Goal: Register for event/course

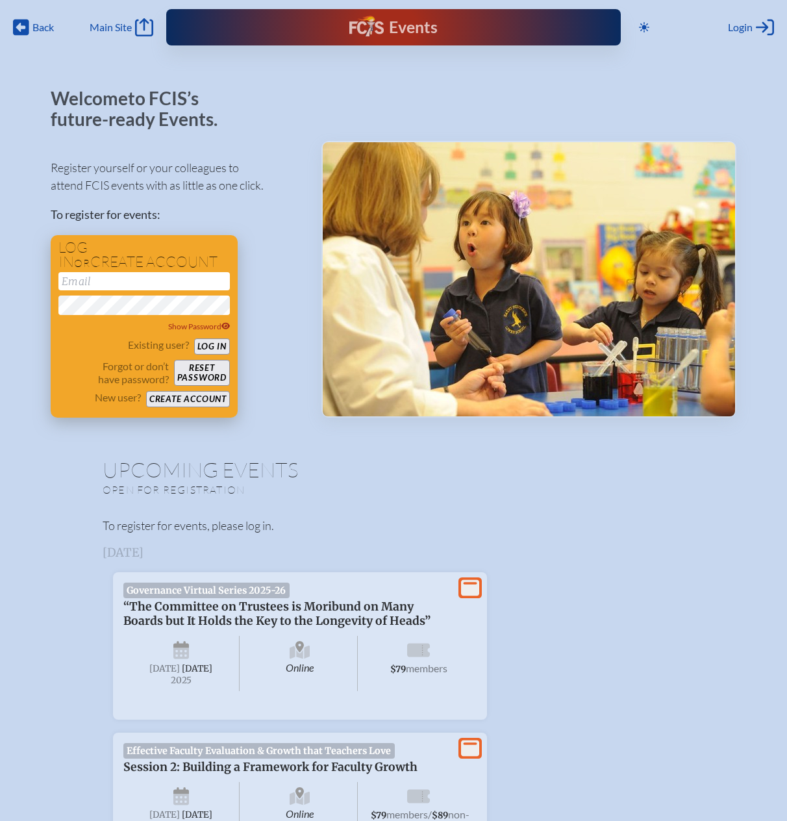
click at [215, 397] on button "Create account" at bounding box center [188, 399] width 84 height 16
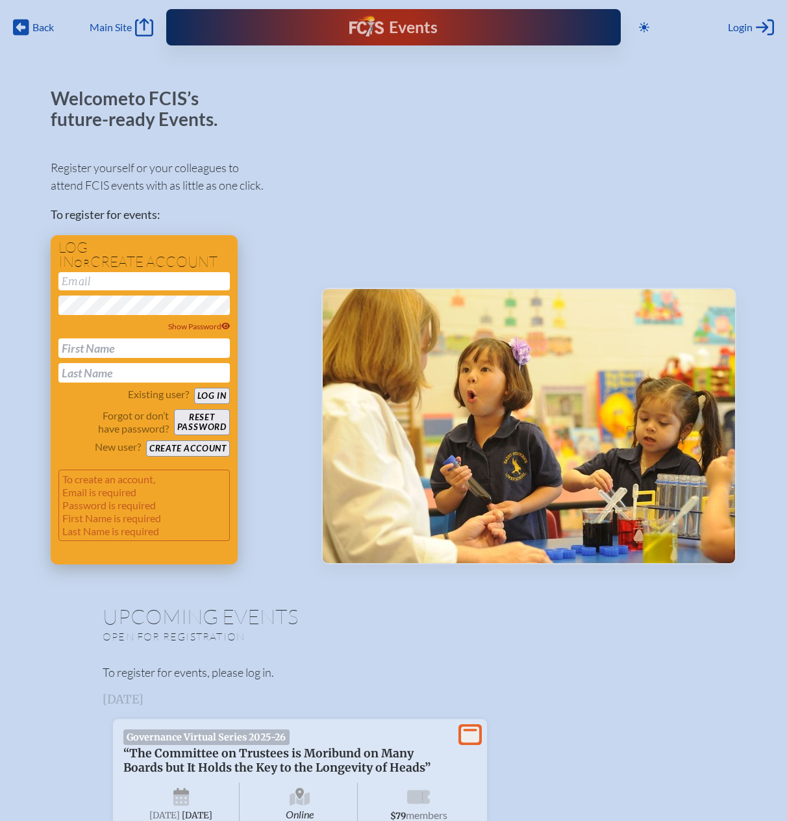
click at [81, 283] on input "email" at bounding box center [143, 281] width 171 height 18
type input "[EMAIL_ADDRESS][DOMAIN_NAME]"
click at [212, 486] on p "To create an account, Email is required Password is required First Name is requ…" at bounding box center [143, 504] width 171 height 71
click at [195, 497] on p "To create an account, Email is required Password is required First Name is requ…" at bounding box center [143, 504] width 171 height 71
type input "[PERSON_NAME]"
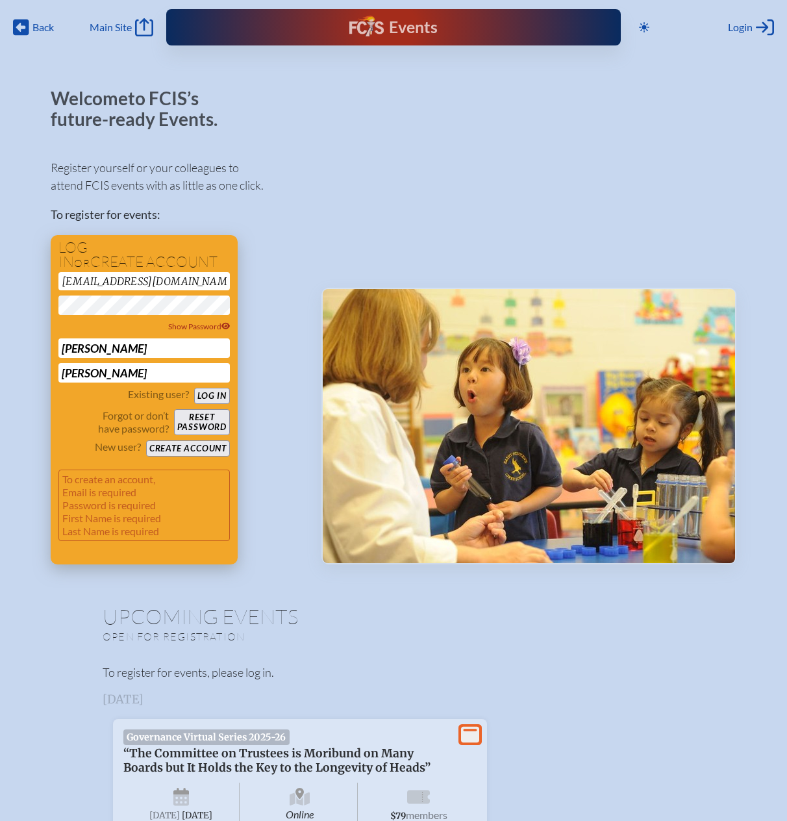
type input "[PERSON_NAME]"
click at [199, 444] on button "Create account" at bounding box center [188, 448] width 84 height 16
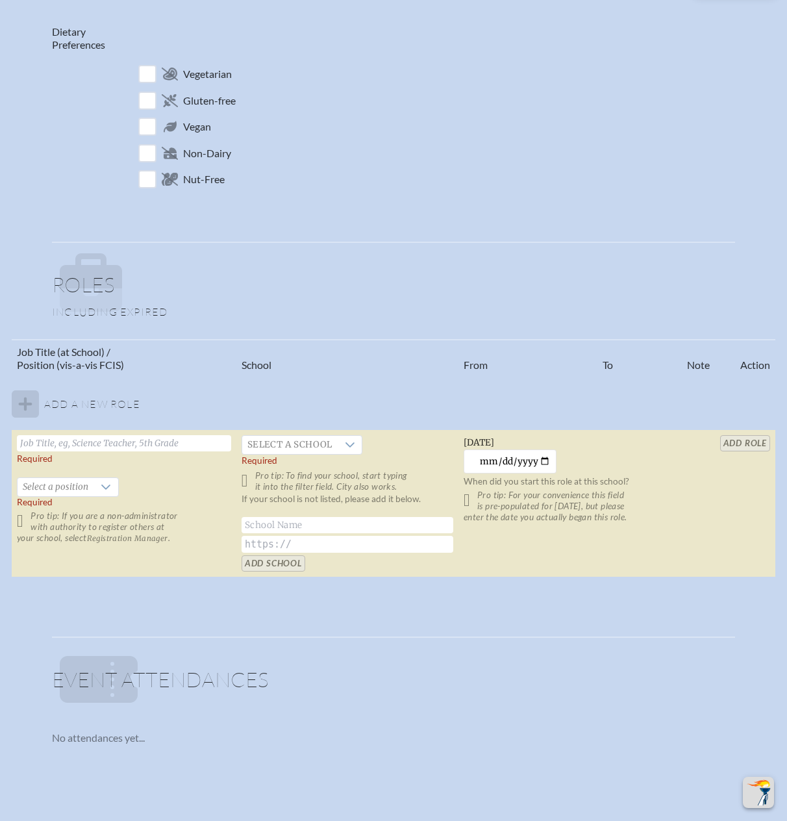
scroll to position [519, 0]
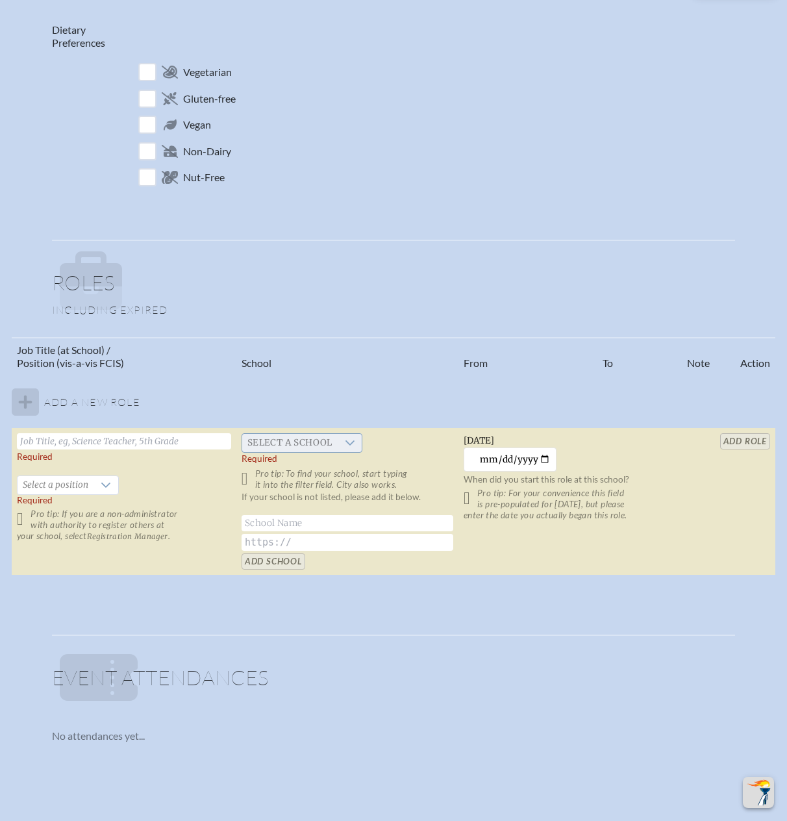
click at [351, 440] on icon at bounding box center [350, 443] width 10 height 10
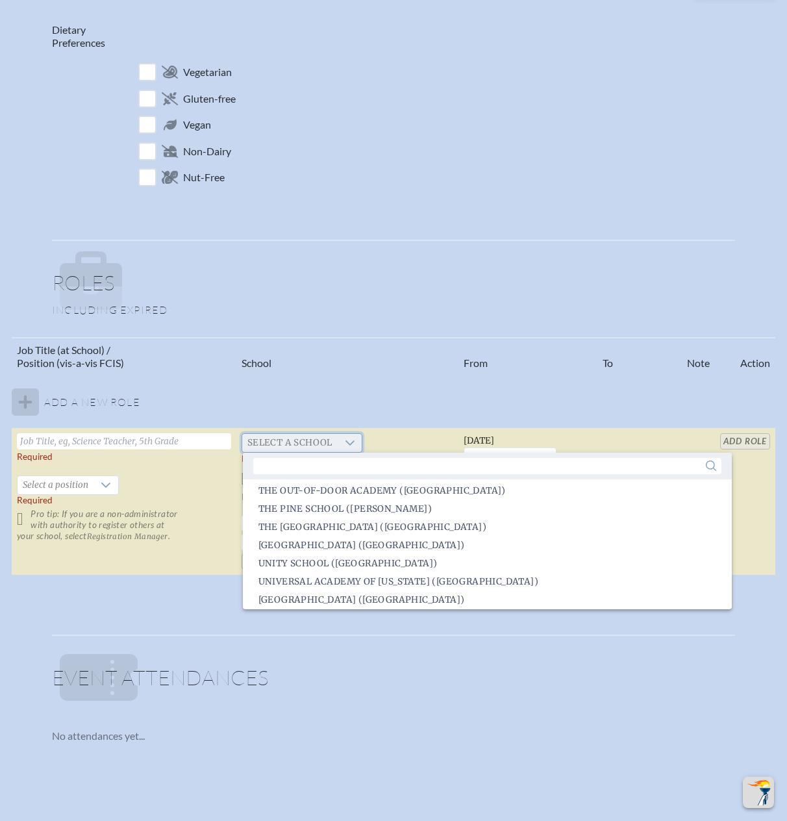
scroll to position [1205, 0]
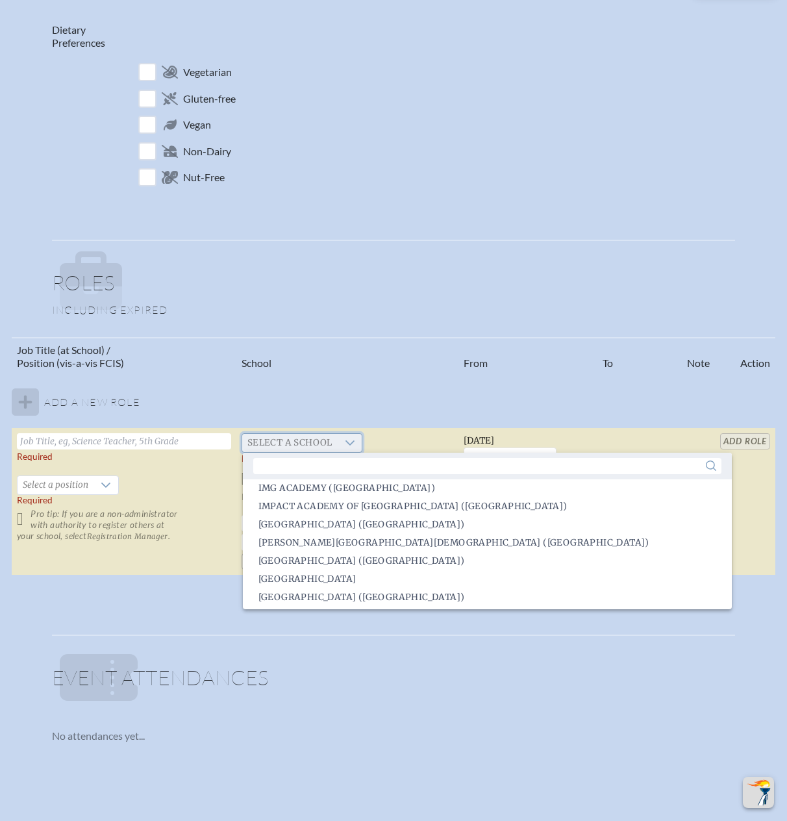
click at [334, 445] on span "Select a school" at bounding box center [289, 443] width 95 height 18
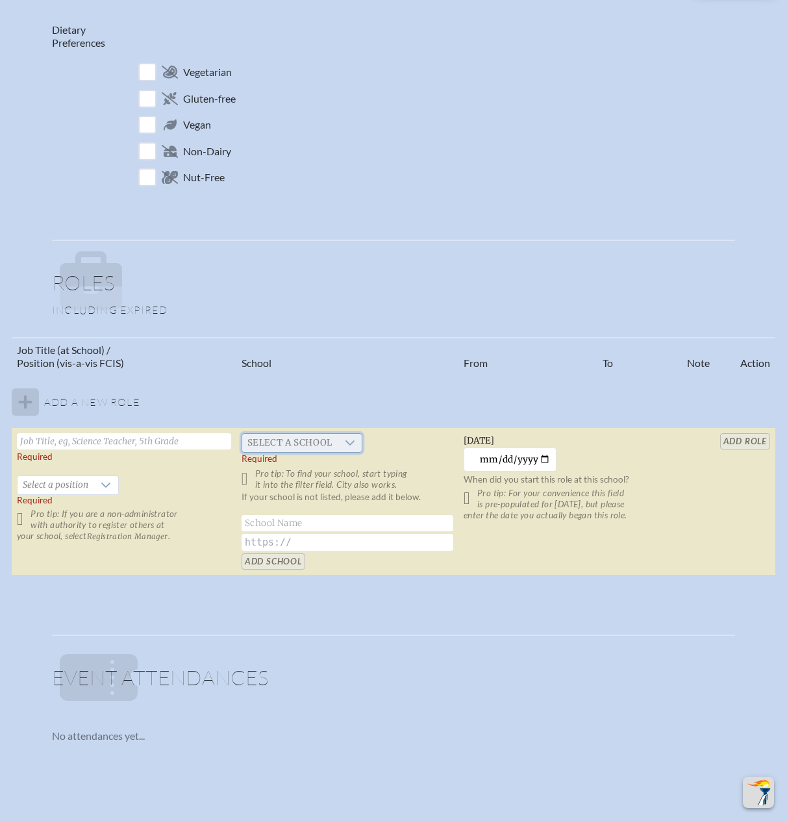
click at [349, 443] on icon at bounding box center [350, 443] width 10 height 10
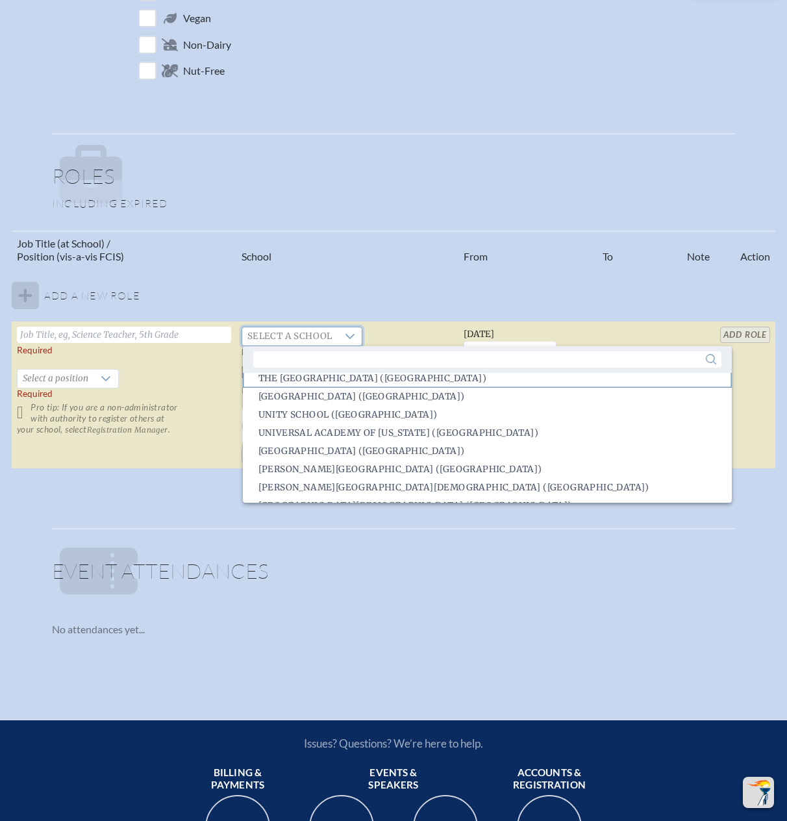
scroll to position [2847, 0]
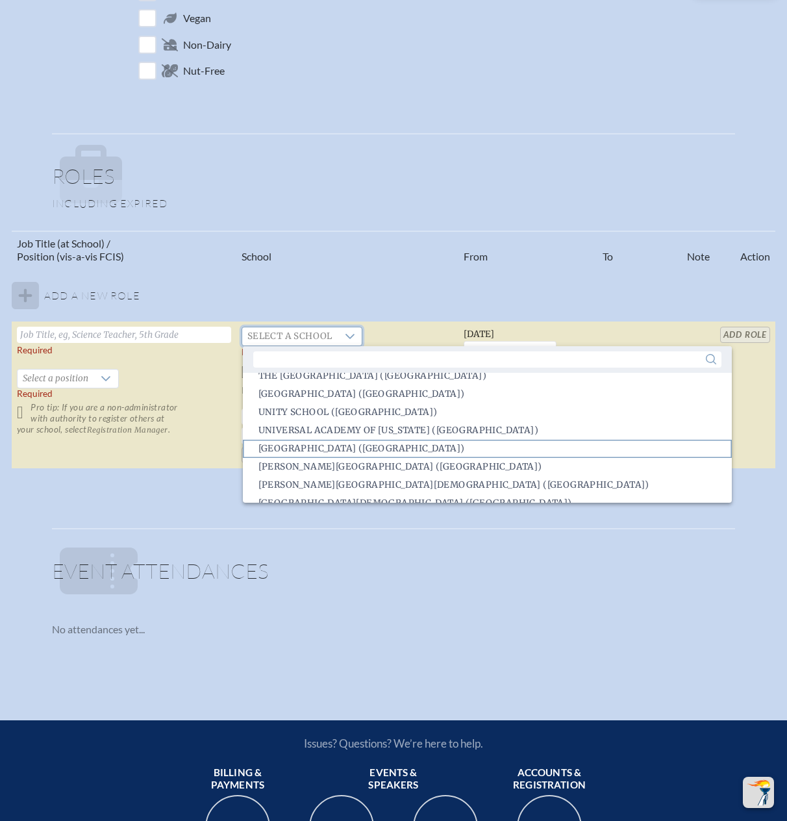
click at [456, 445] on li "[GEOGRAPHIC_DATA] ([GEOGRAPHIC_DATA])" at bounding box center [487, 449] width 489 height 18
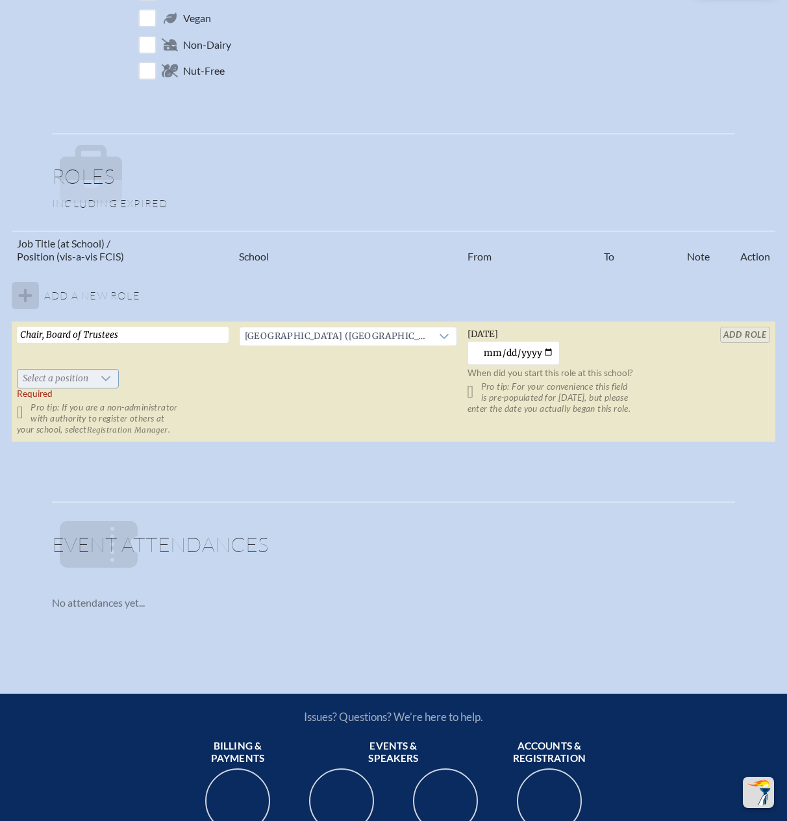
type input "Chair, Board of Trustees"
click at [103, 377] on icon at bounding box center [106, 378] width 10 height 10
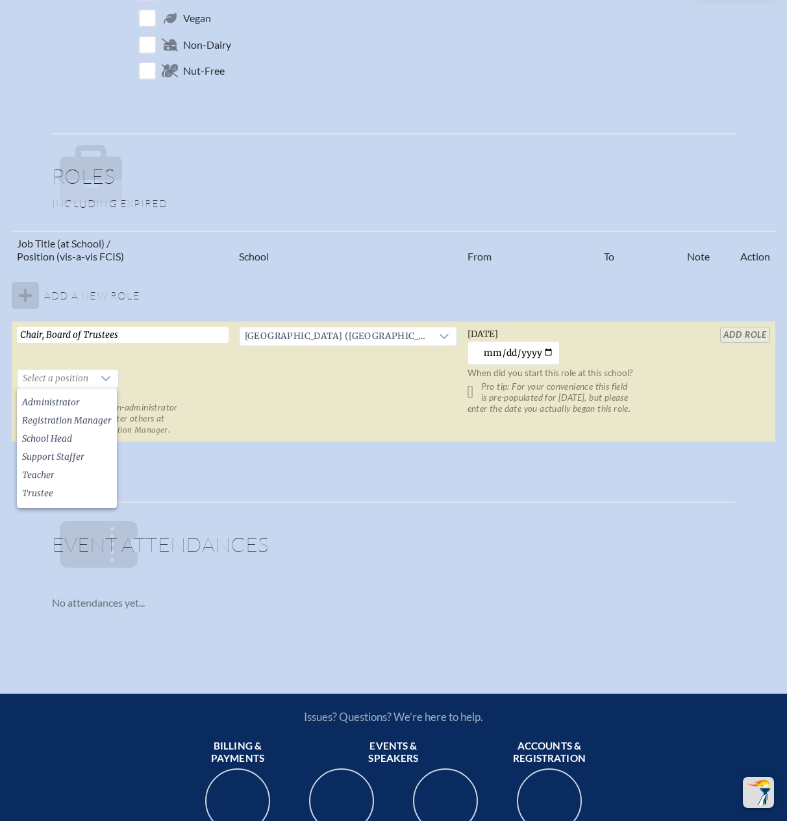
click at [220, 402] on p "Pro tip: If you are a non-administrator with authority to register others at yo…" at bounding box center [123, 418] width 212 height 33
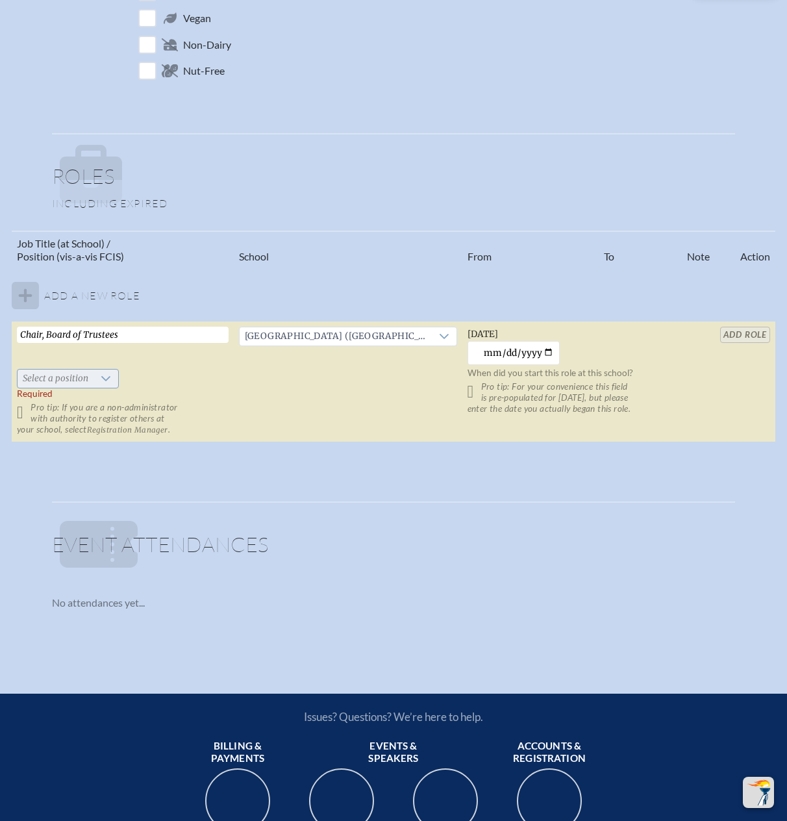
click at [107, 374] on icon at bounding box center [106, 378] width 10 height 10
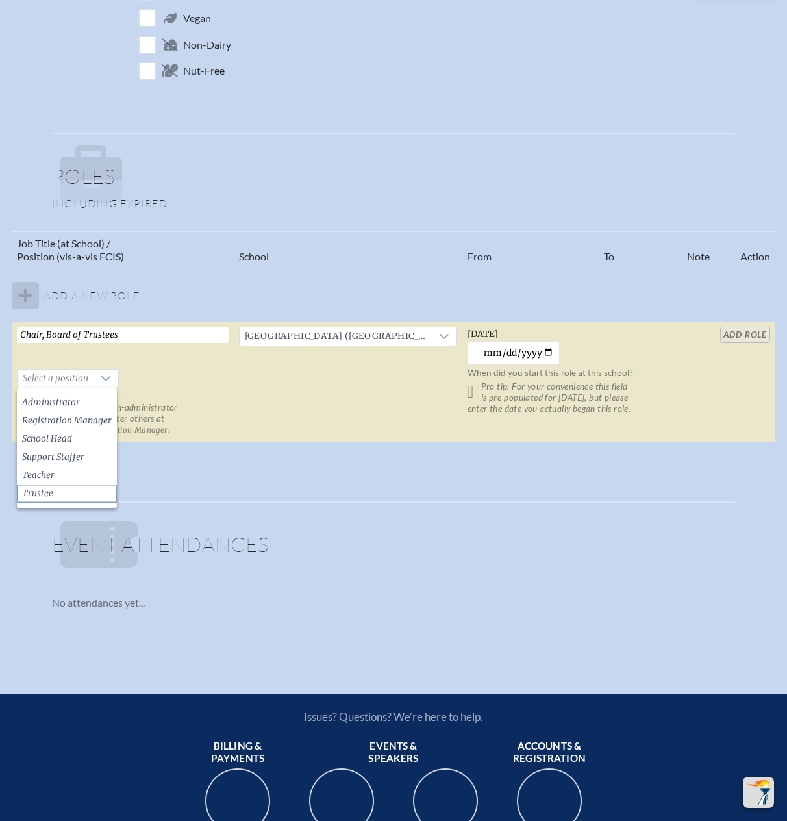
click at [42, 496] on span "Trustee" at bounding box center [37, 493] width 31 height 13
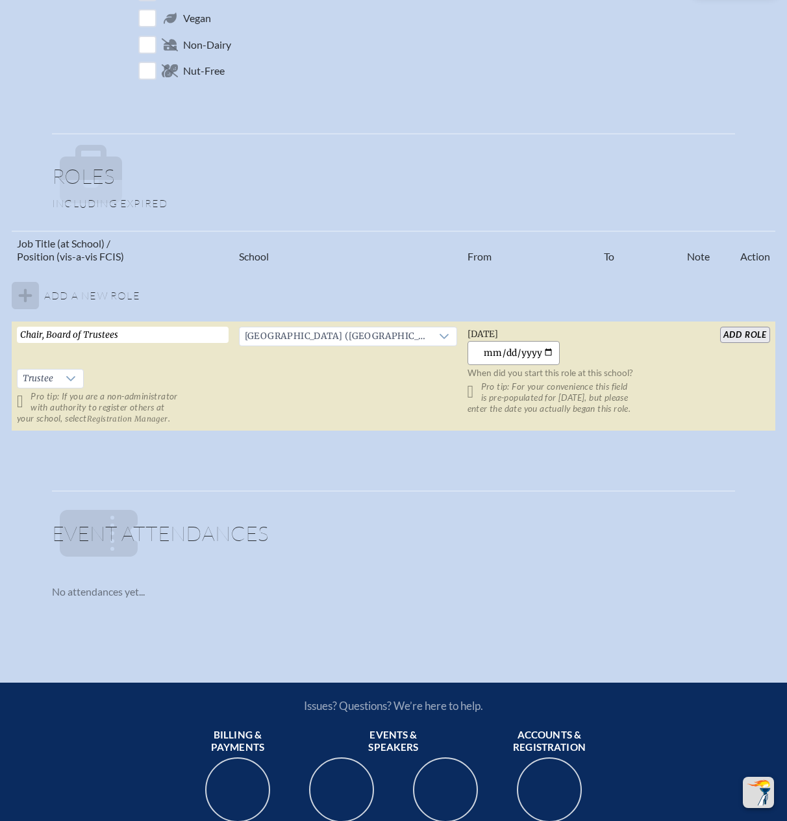
click at [496, 353] on input "[DATE]" at bounding box center [513, 353] width 93 height 24
type input "[DATE]"
click at [704, 372] on td at bounding box center [698, 376] width 33 height 110
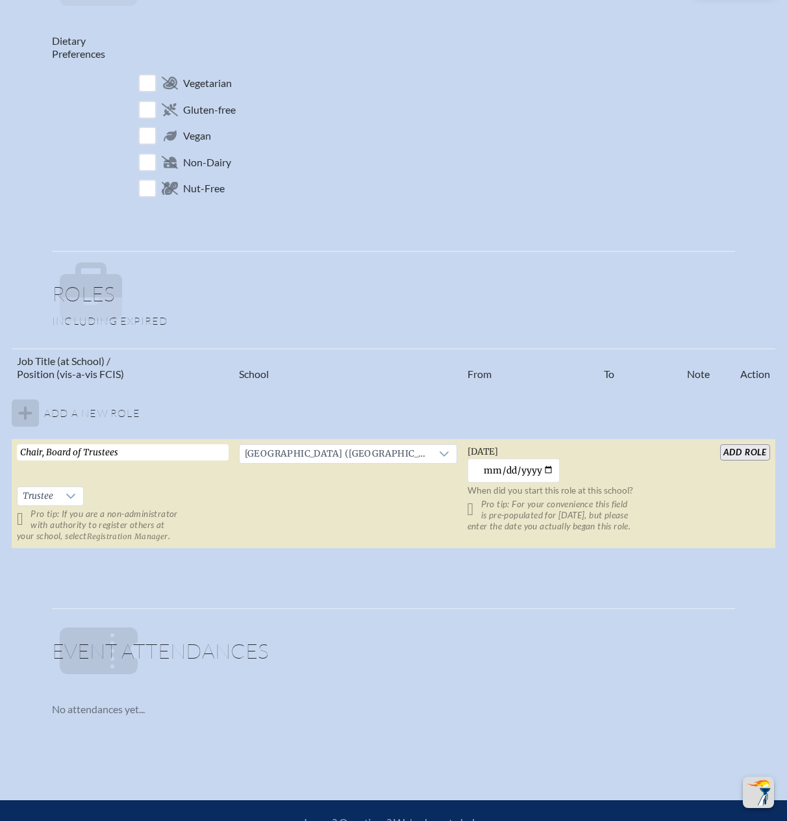
scroll to position [504, 0]
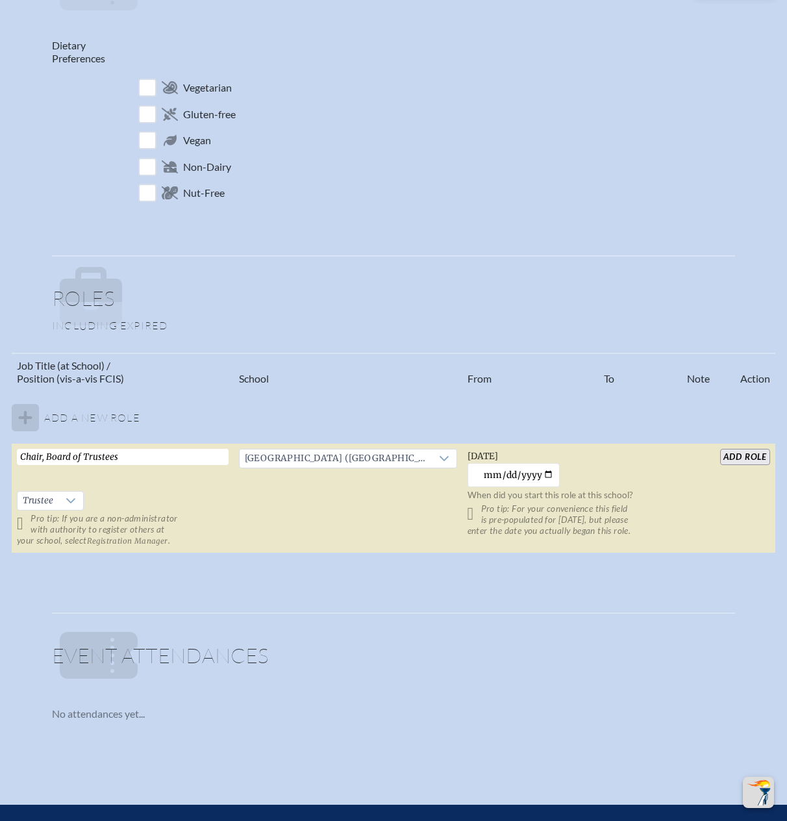
click at [751, 456] on input "add Role" at bounding box center [745, 457] width 50 height 16
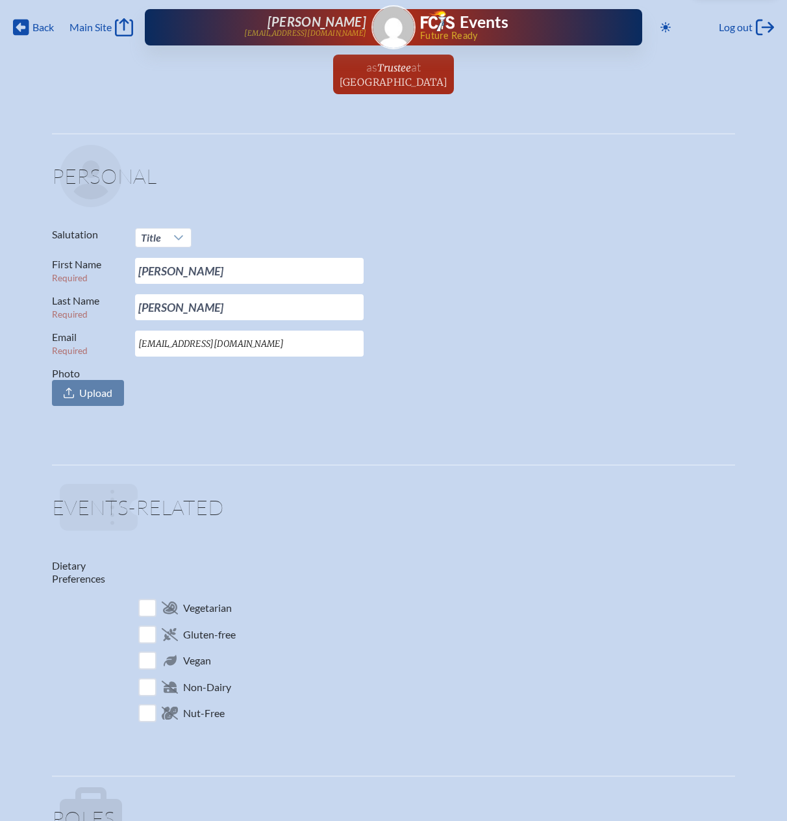
scroll to position [0, 0]
click at [178, 237] on icon at bounding box center [178, 237] width 10 height 10
click at [163, 260] on li "Mr." at bounding box center [163, 262] width 56 height 18
click at [32, 27] on span "Back" at bounding box center [42, 27] width 21 height 13
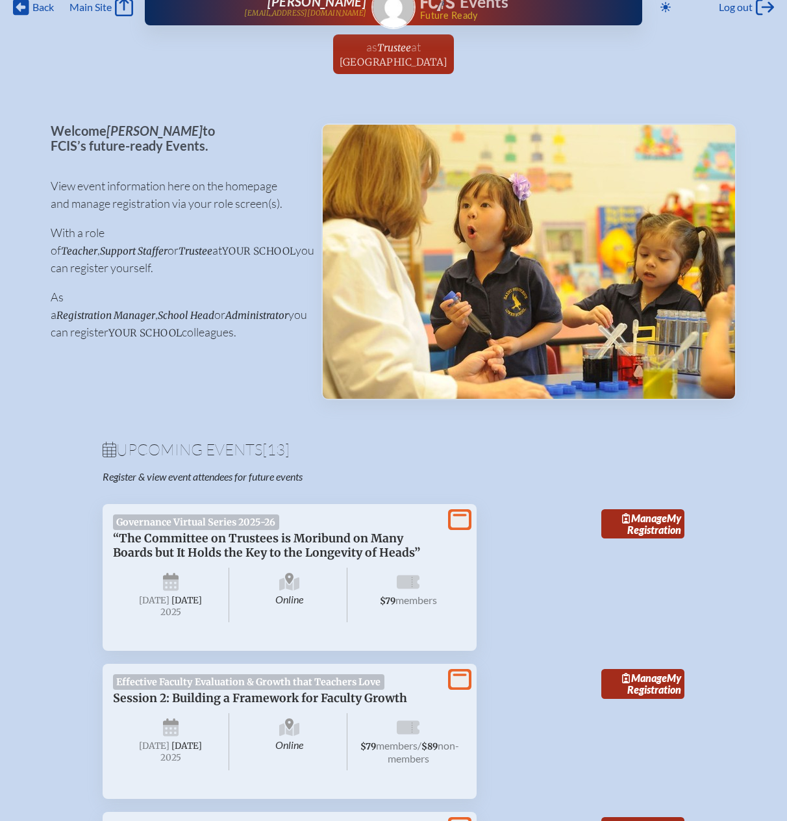
scroll to position [24, 0]
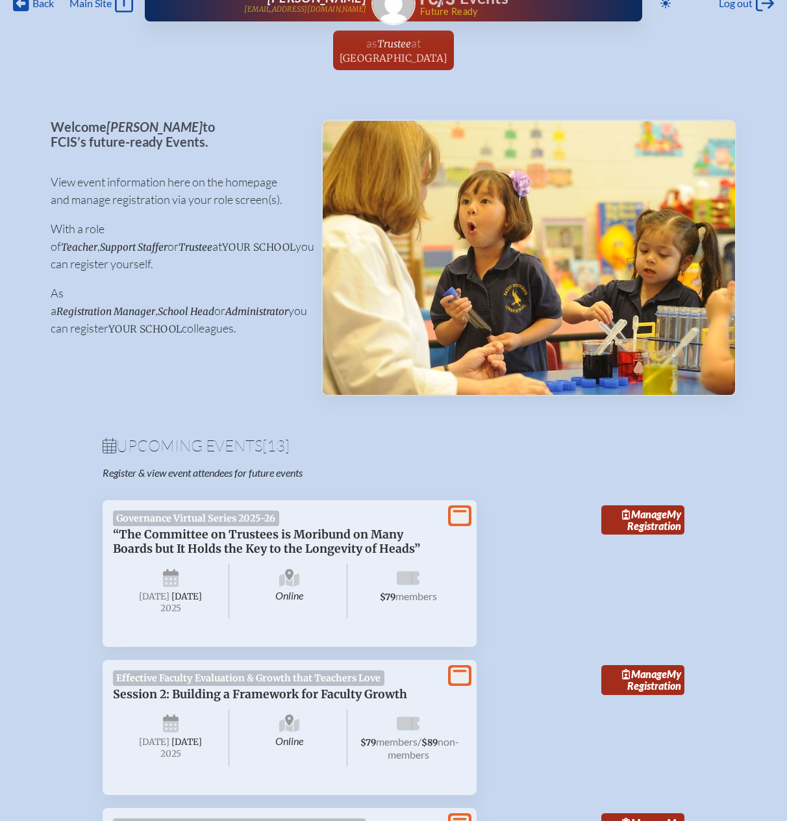
click at [461, 515] on icon at bounding box center [460, 515] width 18 height 16
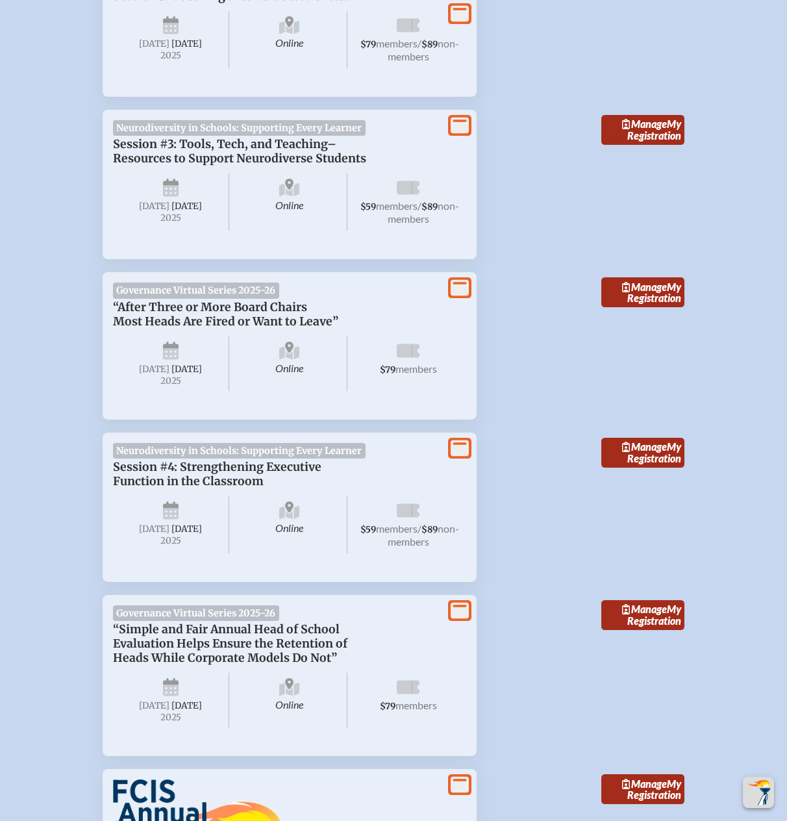
scroll to position [1263, 0]
click at [456, 295] on icon at bounding box center [460, 287] width 18 height 16
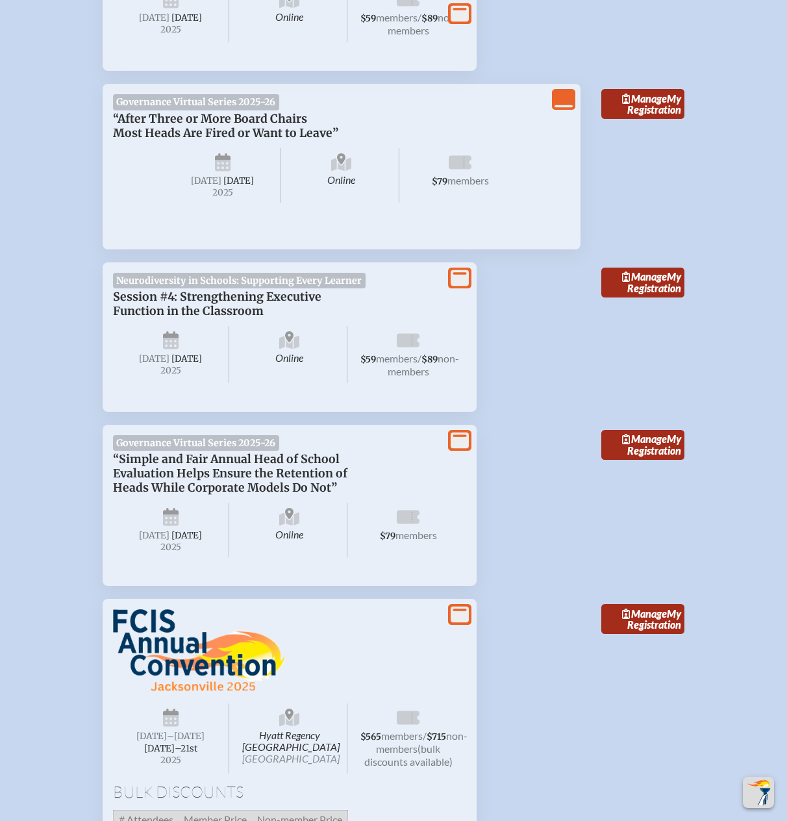
scroll to position [1454, 0]
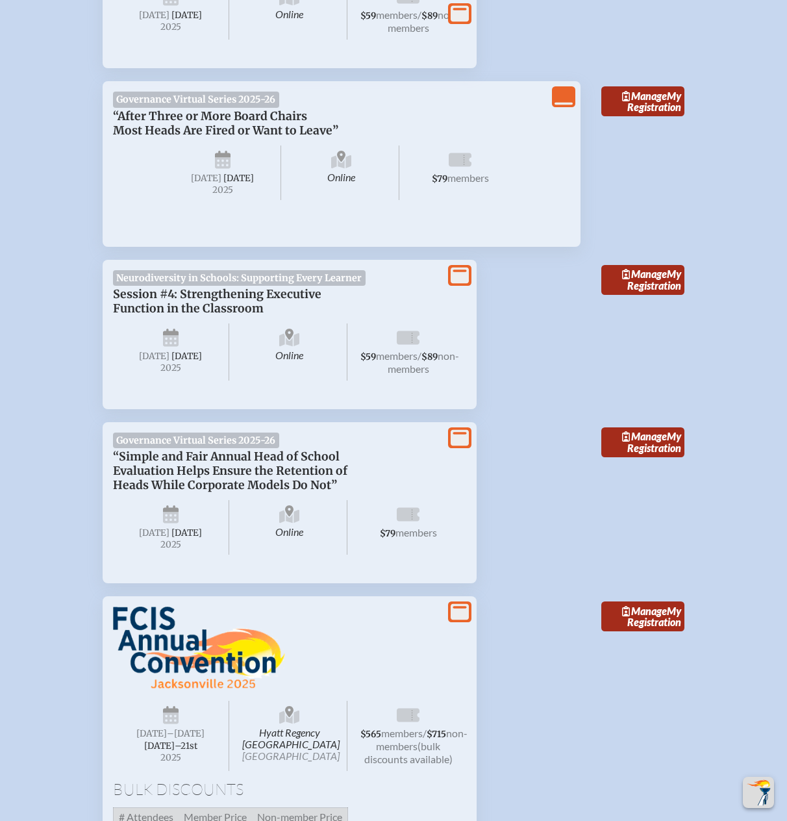
click at [458, 446] on icon at bounding box center [460, 438] width 18 height 16
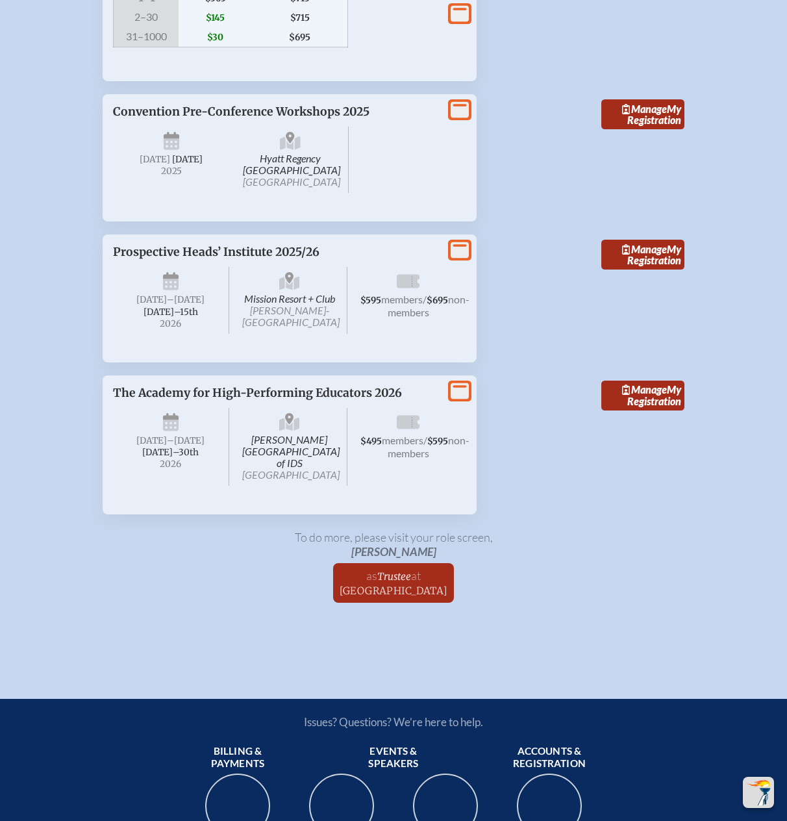
scroll to position [2310, 0]
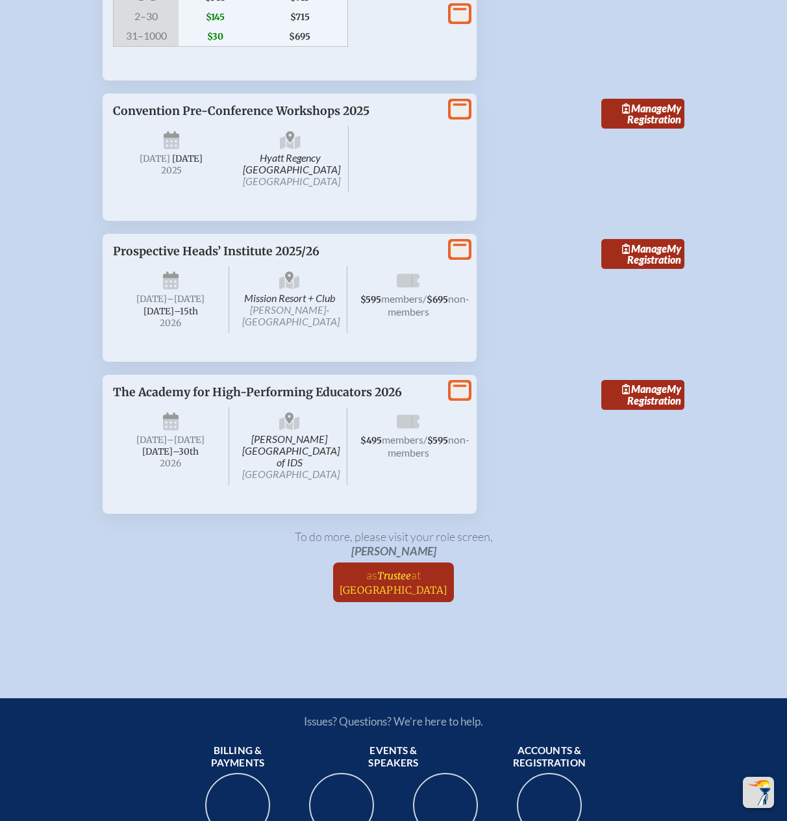
click at [421, 596] on span "at Village School of Naples" at bounding box center [394, 581] width 108 height 29
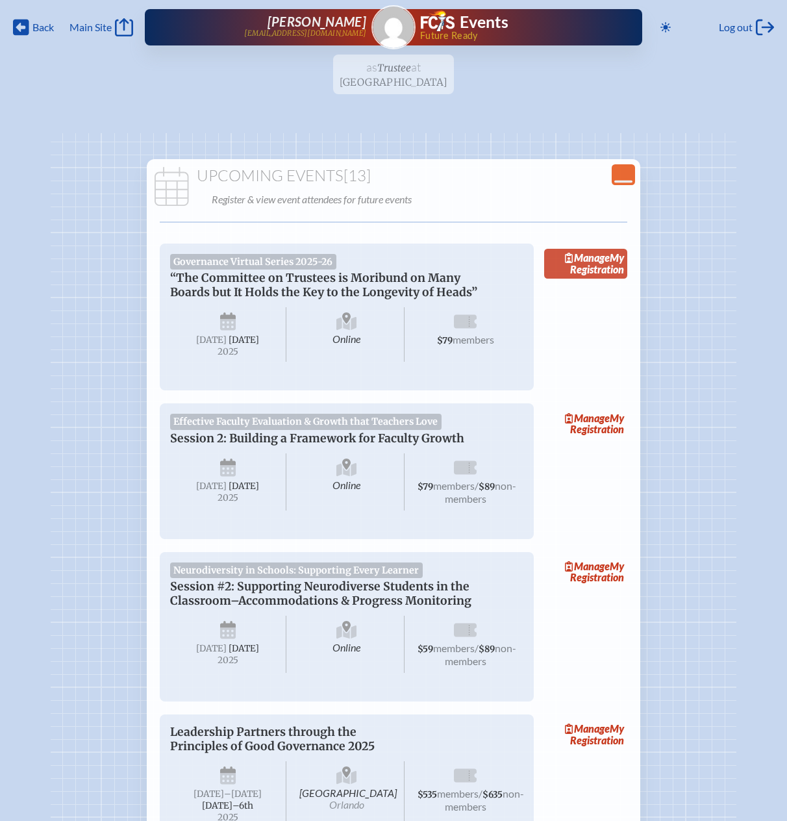
click at [575, 265] on link "Manage My Registration" at bounding box center [585, 264] width 83 height 30
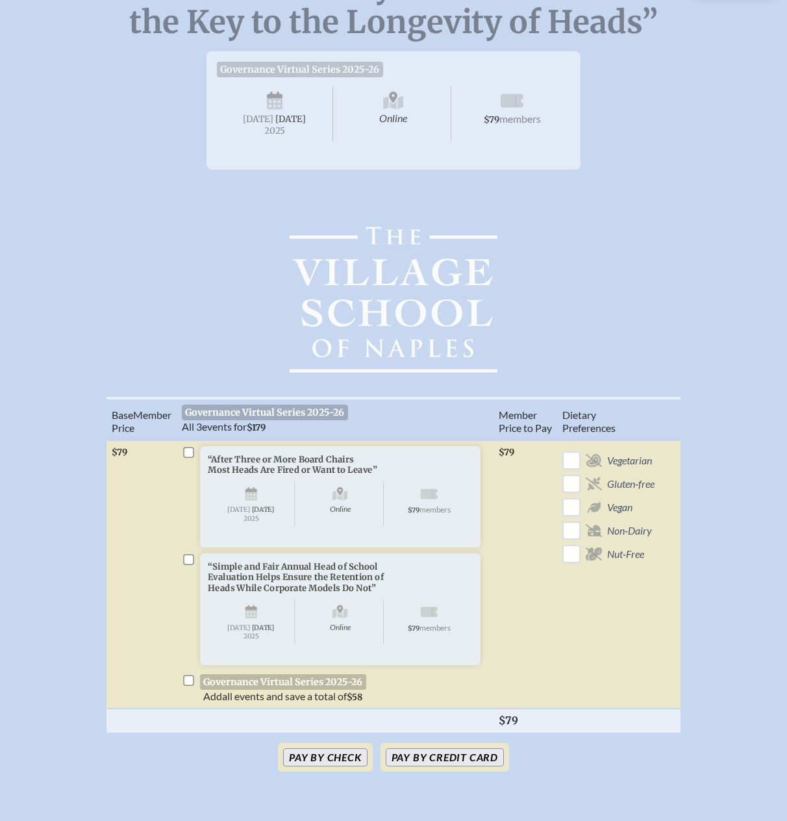
scroll to position [221, 0]
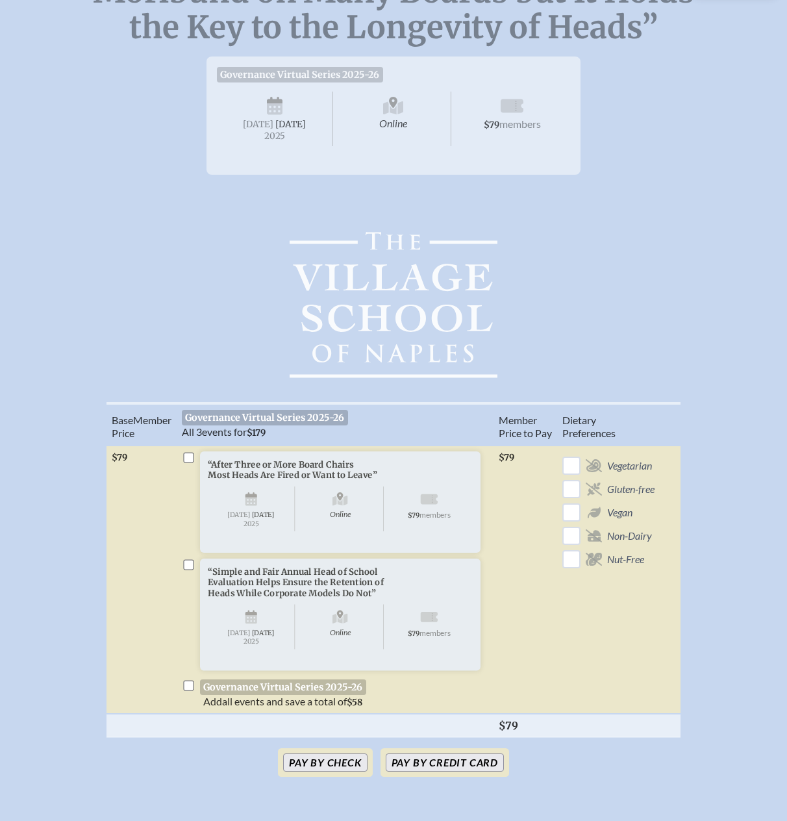
click at [187, 463] on input "checkbox" at bounding box center [188, 458] width 10 height 10
checkbox input "true"
click at [189, 569] on input "checkbox" at bounding box center [188, 564] width 10 height 10
checkbox input "true"
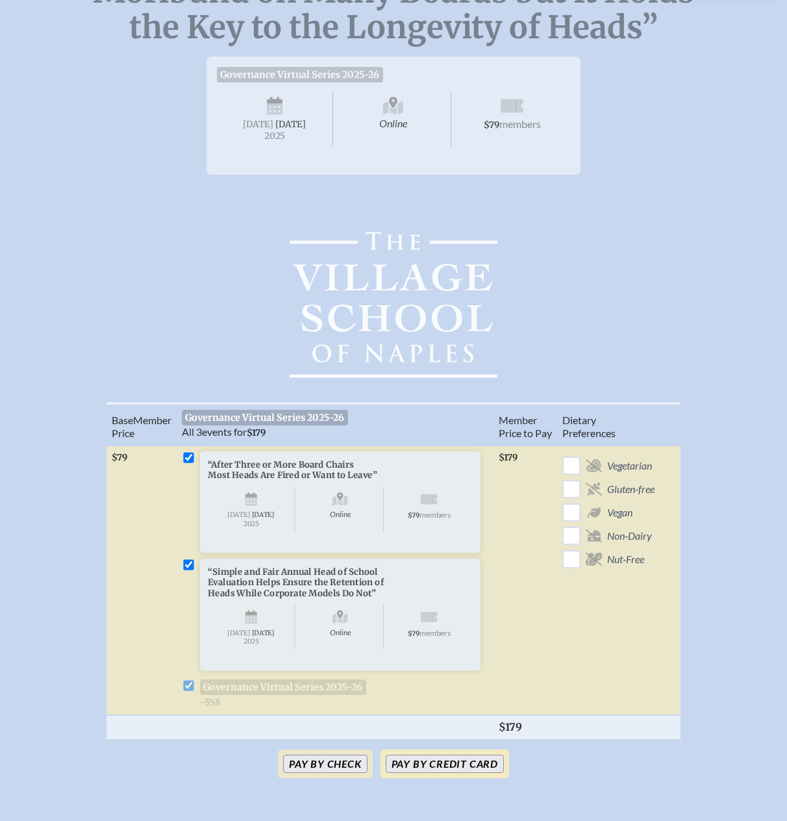
click at [425, 773] on button "Pay by Credit Card" at bounding box center [445, 763] width 118 height 18
